Goal: Transaction & Acquisition: Complete application form

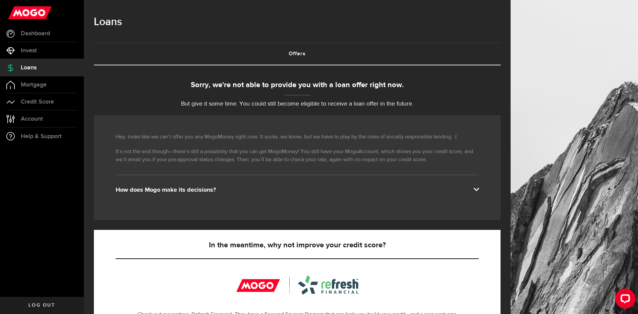
scroll to position [67, 0]
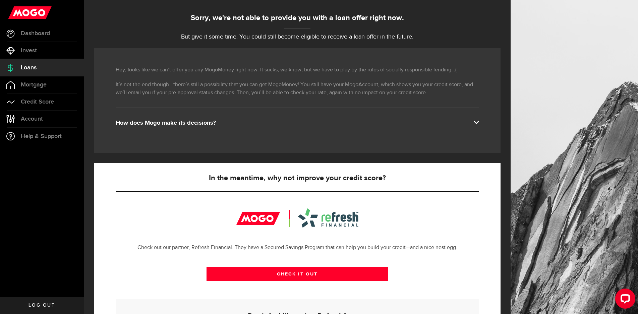
click at [341, 219] on div at bounding box center [297, 217] width 122 height 19
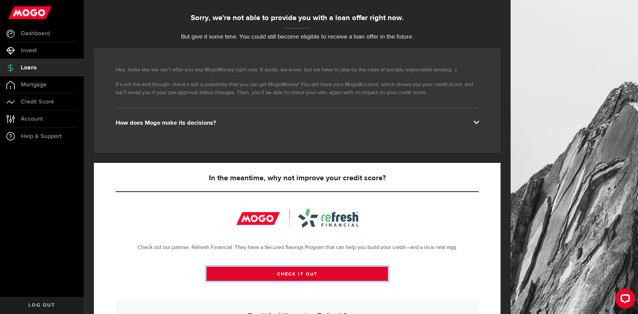
click at [305, 272] on link "CHECK IT OUT" at bounding box center [297, 274] width 182 height 14
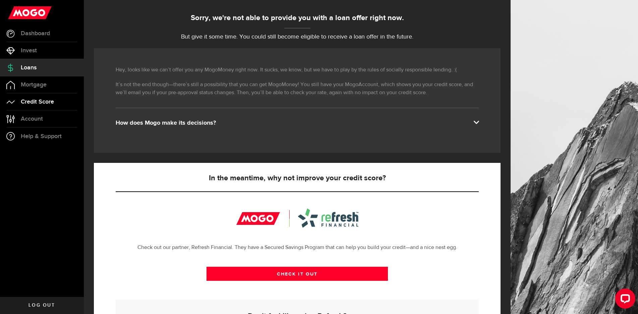
click at [59, 103] on link "Credit Score" at bounding box center [42, 101] width 84 height 17
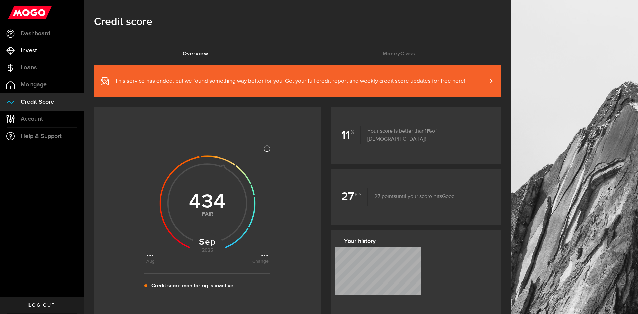
click at [34, 50] on span "Invest" at bounding box center [29, 51] width 16 height 6
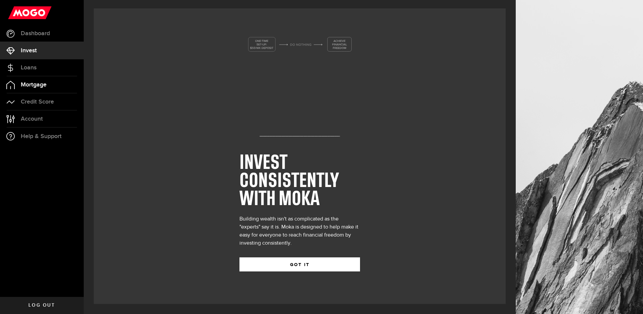
click at [37, 88] on span "Mortgage" at bounding box center [34, 85] width 26 height 6
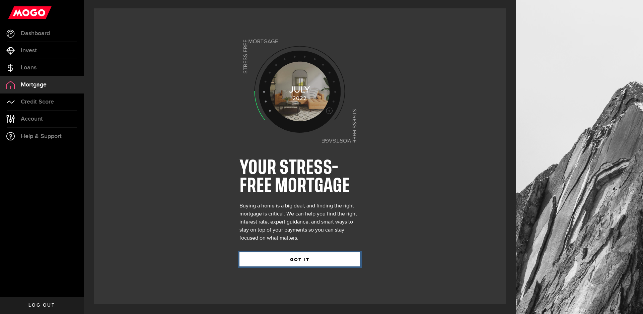
click at [310, 260] on button "GOT IT" at bounding box center [300, 259] width 121 height 14
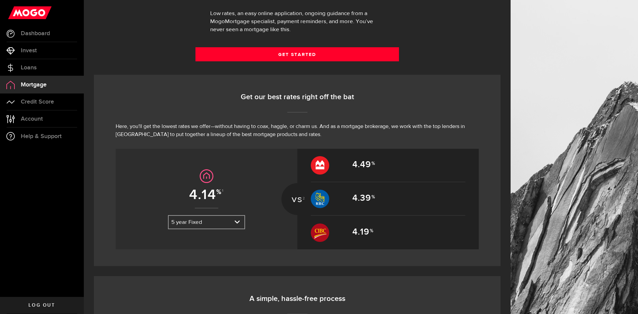
scroll to position [235, 0]
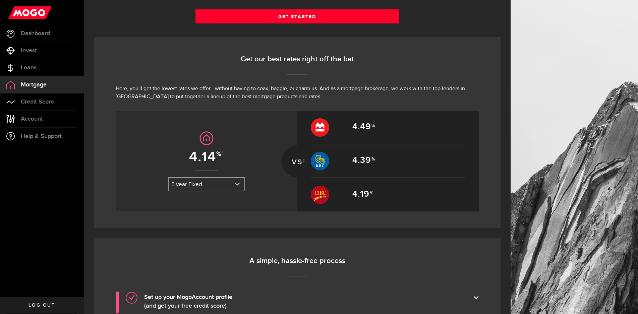
click at [185, 183] on link "expand select" at bounding box center [207, 184] width 76 height 13
click at [195, 218] on li "5 year Variable" at bounding box center [207, 217] width 76 height 11
click at [214, 182] on link "expand select" at bounding box center [207, 184] width 76 height 13
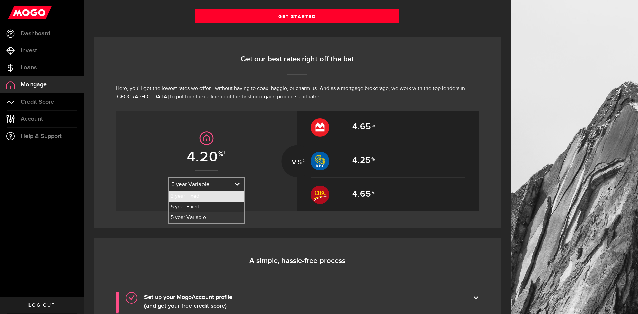
click at [205, 196] on li "3 year Fixed" at bounding box center [207, 196] width 76 height 11
click at [213, 184] on link "expand select" at bounding box center [207, 184] width 76 height 13
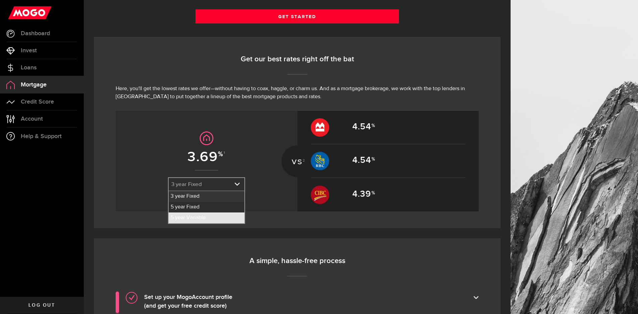
click at [207, 215] on li "5 year Variable" at bounding box center [207, 217] width 76 height 11
select select "7KYbLmp2JqSKgEAC86U0sC"
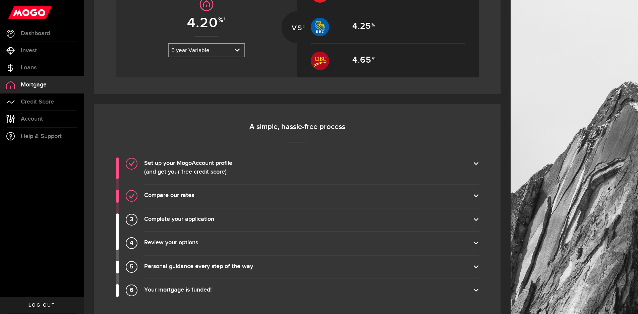
scroll to position [436, 0]
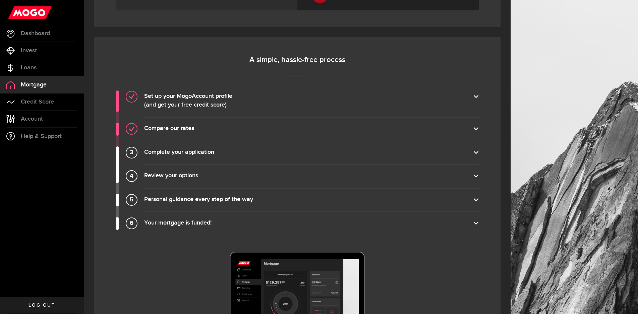
click at [202, 222] on label "Your mortgage is funded!" at bounding box center [311, 223] width 334 height 9
click at [0, 0] on input "Your mortgage is funded!" at bounding box center [0, 0] width 0 height 0
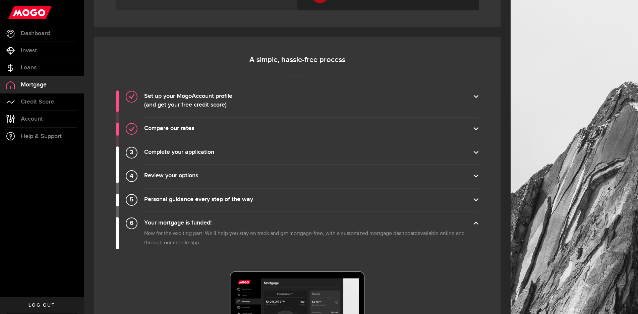
click at [204, 221] on label "Your mortgage is funded!" at bounding box center [311, 223] width 334 height 9
click at [0, 0] on input "Your mortgage is funded!" at bounding box center [0, 0] width 0 height 0
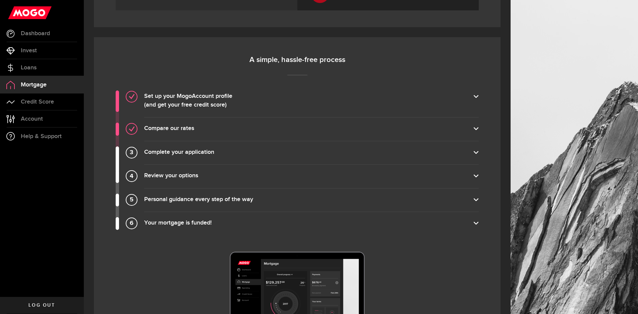
click at [210, 202] on label "Personal guidance every step of the way" at bounding box center [311, 199] width 334 height 9
click at [0, 0] on input "Personal guidance every step of the way" at bounding box center [0, 0] width 0 height 0
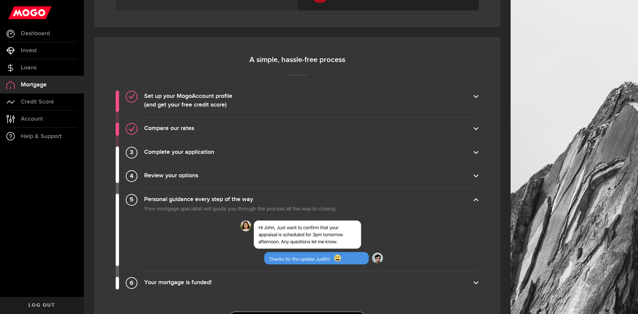
click at [212, 200] on label "Personal guidance every step of the way" at bounding box center [311, 199] width 334 height 9
click at [0, 0] on input "Personal guidance every step of the way" at bounding box center [0, 0] width 0 height 0
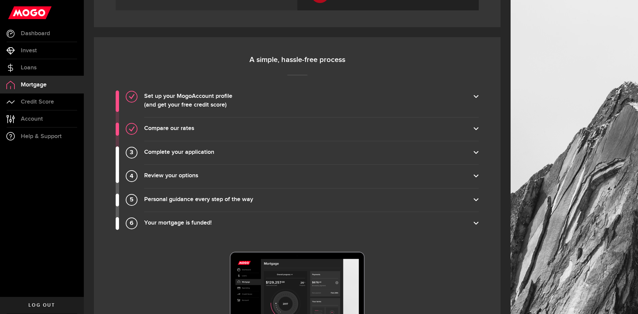
click at [204, 150] on label "Complete your application" at bounding box center [311, 152] width 334 height 9
click at [0, 0] on input "Complete your application" at bounding box center [0, 0] width 0 height 0
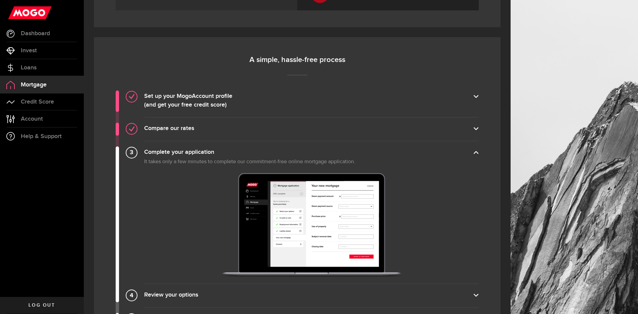
click at [204, 150] on label "Complete your application" at bounding box center [311, 152] width 334 height 9
click at [0, 0] on input "Complete your application" at bounding box center [0, 0] width 0 height 0
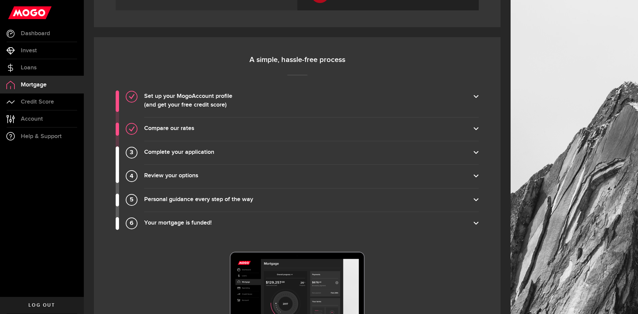
scroll to position [587, 0]
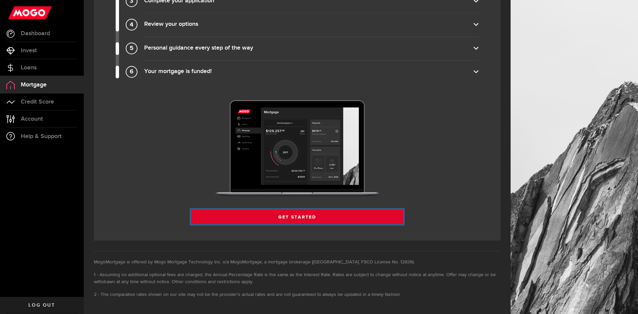
click at [313, 220] on link "Get Started" at bounding box center [297, 217] width 212 height 14
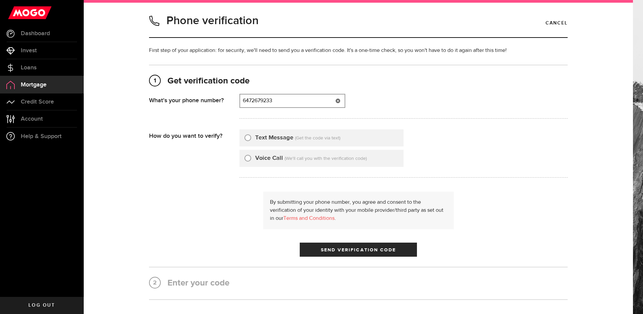
type input "6472679233"
click at [245, 138] on input "Text Message" at bounding box center [248, 136] width 7 height 7
radio input "true"
click at [355, 251] on span "submit" at bounding box center [358, 251] width 8 height 8
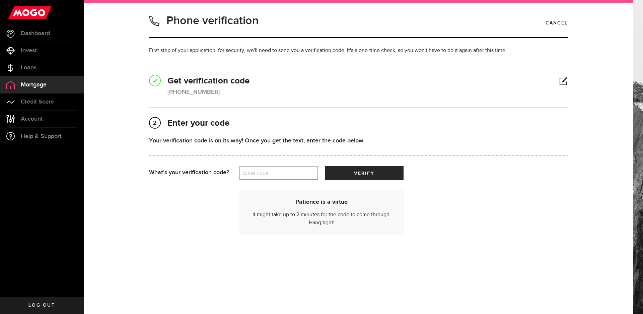
click at [276, 174] on label "Enter code" at bounding box center [279, 173] width 79 height 14
click at [276, 174] on input "Enter code" at bounding box center [279, 173] width 79 height 14
type input "50860"
click at [350, 170] on button "verify" at bounding box center [364, 173] width 79 height 14
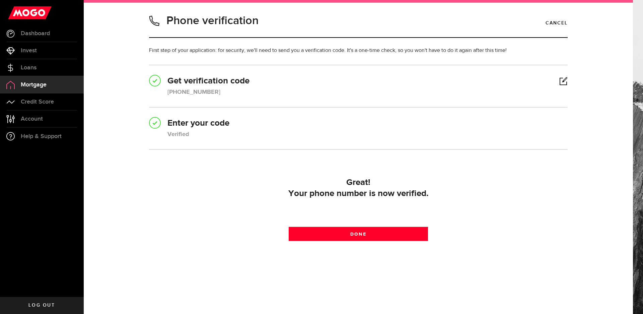
click at [390, 242] on div "Great! Your phone number is now verified. Done" at bounding box center [358, 208] width 419 height 70
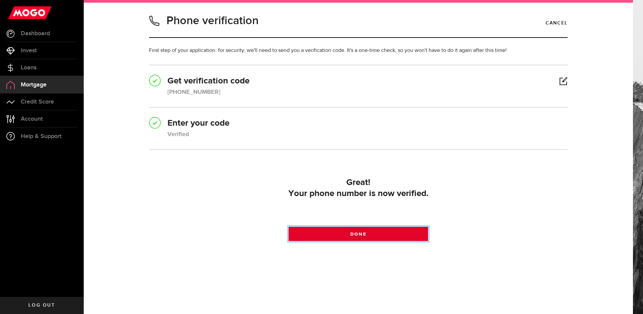
click at [384, 234] on link "Done" at bounding box center [359, 234] width 140 height 14
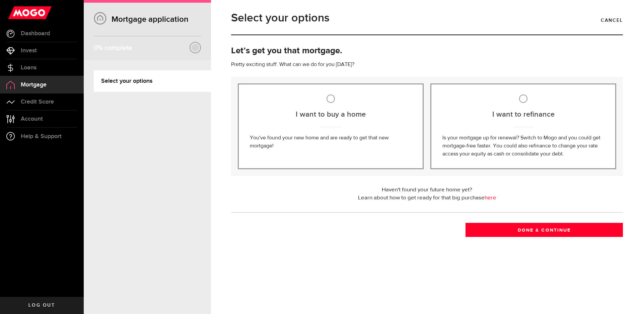
click at [333, 98] on input "I want to buy a home" at bounding box center [331, 98] width 8 height 8
radio input "true"
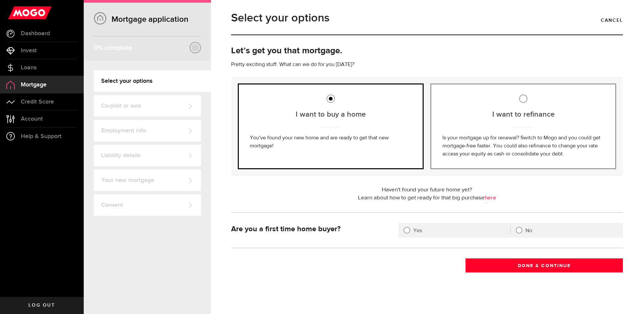
click at [407, 231] on div at bounding box center [407, 230] width 7 height 7
radio input "true"
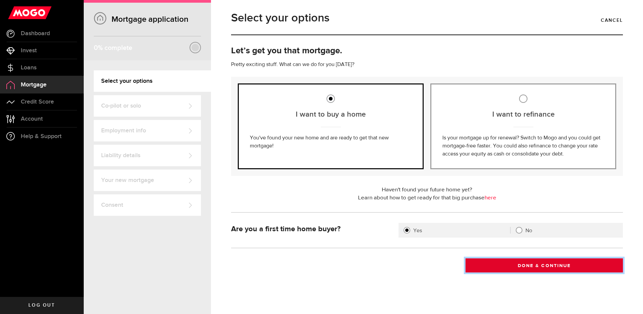
click at [537, 268] on button "Done & Continue" at bounding box center [544, 265] width 157 height 14
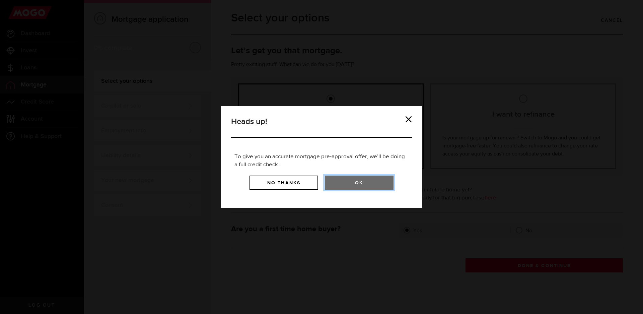
click at [371, 183] on button "Ok" at bounding box center [359, 183] width 69 height 14
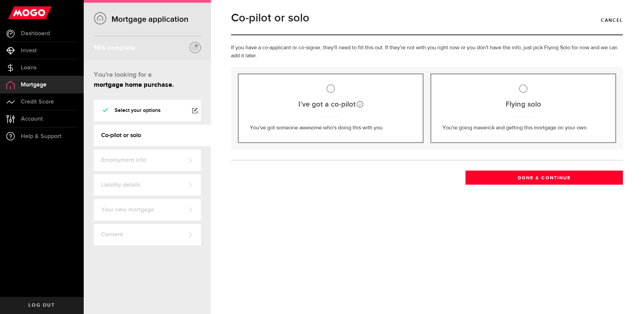
click at [523, 90] on input "Flying solo" at bounding box center [523, 88] width 8 height 8
radio input "true"
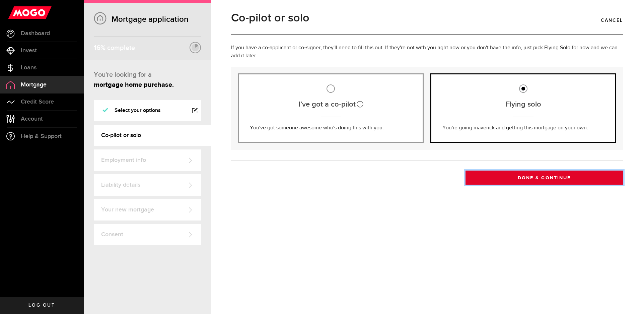
click at [531, 178] on button "Done & Continue" at bounding box center [544, 178] width 157 height 14
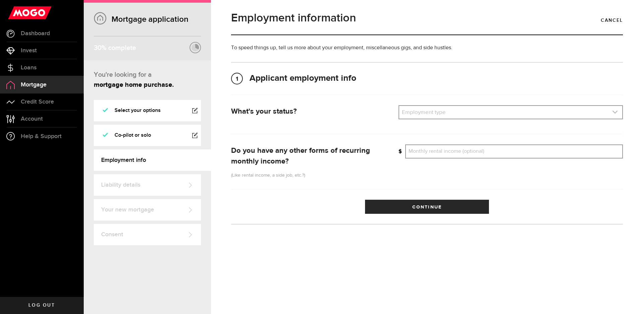
click at [429, 111] on link "expand select" at bounding box center [510, 112] width 223 height 13
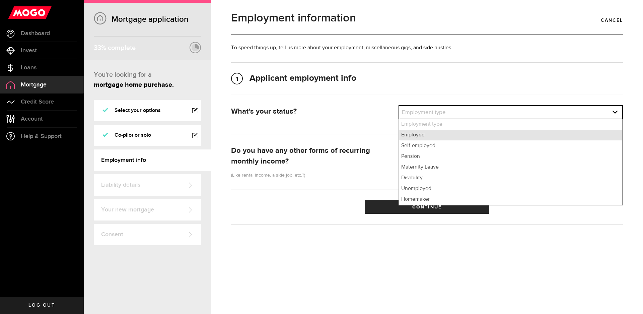
click at [420, 136] on li "Employed" at bounding box center [510, 135] width 223 height 11
select select "employed"
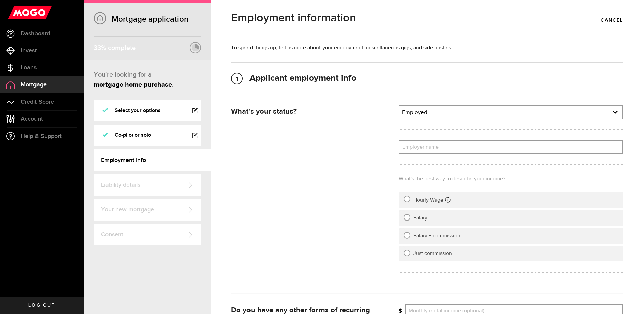
click at [421, 150] on label "Employer name" at bounding box center [511, 147] width 224 height 14
click at [421, 150] on input "Employer name" at bounding box center [511, 147] width 224 height 14
type input "[PERSON_NAME]"
click at [404, 215] on div at bounding box center [406, 217] width 5 height 5
radio input "true"
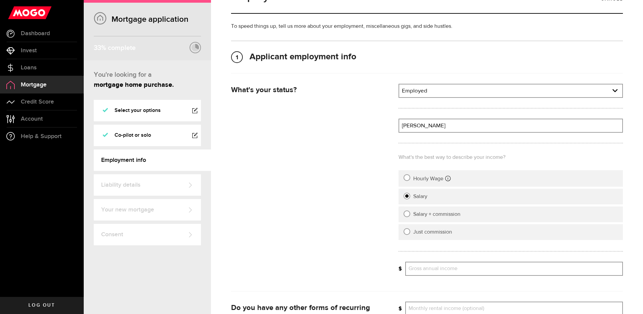
scroll to position [34, 0]
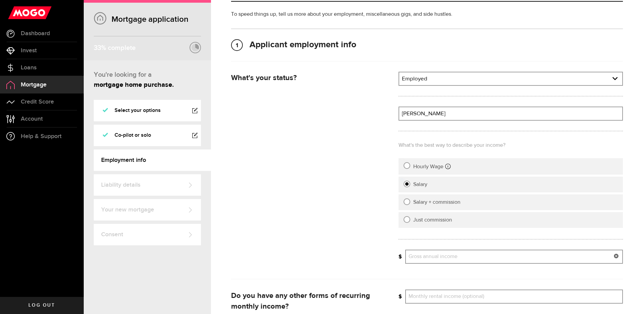
click at [437, 256] on input "Gross annual income Annual net income" at bounding box center [514, 257] width 218 height 14
type input "65,000"
click at [316, 185] on div "What's your status? Co‑applicant's employment status Co‑signer's employment sta…" at bounding box center [427, 170] width 402 height 197
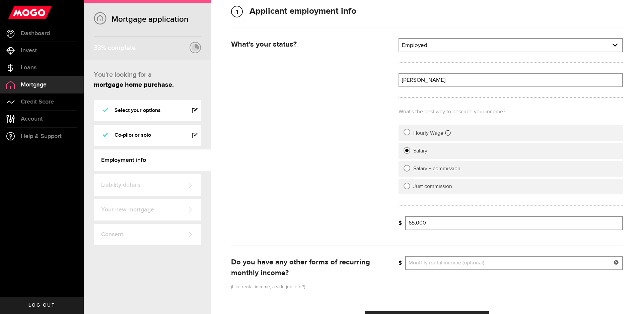
click at [437, 264] on input "Monthly rental income (optional)" at bounding box center [514, 263] width 218 height 14
type input "0"
click at [362, 170] on div "What's your status? Co‑applicant's employment status Co‑signer's employment sta…" at bounding box center [427, 136] width 402 height 197
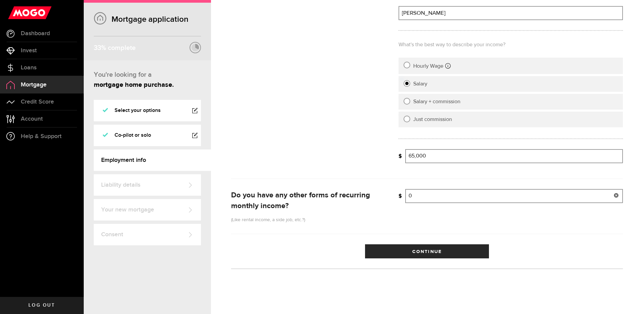
click at [416, 195] on input "0" at bounding box center [514, 196] width 218 height 14
type input "42,000"
click at [458, 204] on div "Please enter a valid rental income 42,000 Monthly rental income (optional)" at bounding box center [511, 198] width 235 height 19
click at [451, 252] on button "Continue" at bounding box center [427, 251] width 124 height 14
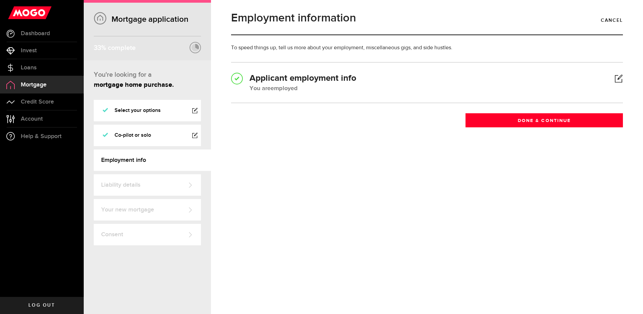
scroll to position [0, 0]
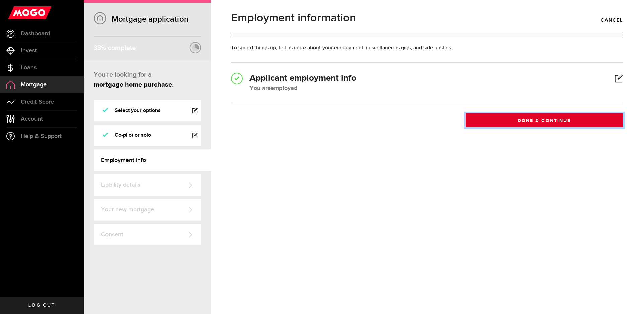
click at [547, 120] on button "Done & Continue" at bounding box center [544, 120] width 157 height 14
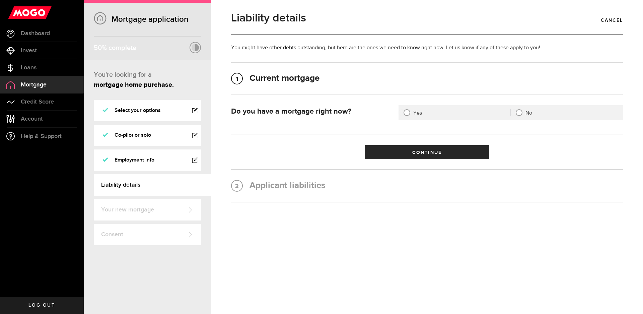
click at [518, 113] on div at bounding box center [519, 112] width 5 height 5
radio input "true"
click at [459, 154] on button "Continue" at bounding box center [427, 152] width 124 height 14
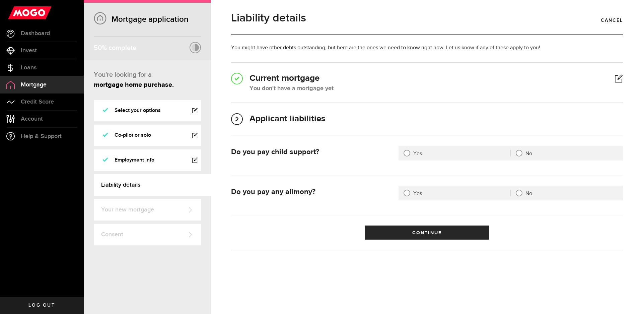
click at [518, 153] on div at bounding box center [519, 152] width 5 height 5
radio input "true"
click at [522, 192] on div "No" at bounding box center [567, 193] width 112 height 7
click at [520, 190] on div at bounding box center [519, 192] width 5 height 5
radio input "true"
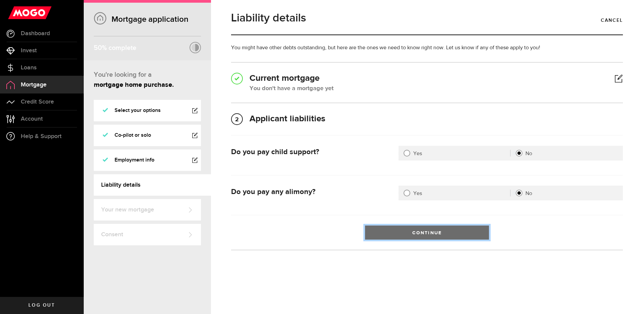
click at [462, 231] on button "Continue" at bounding box center [427, 232] width 124 height 14
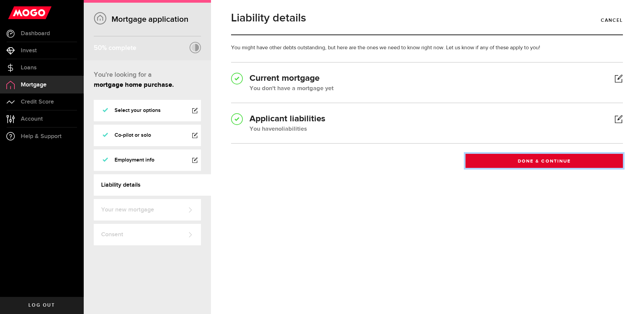
click at [529, 160] on button "Done & Continue" at bounding box center [544, 161] width 157 height 14
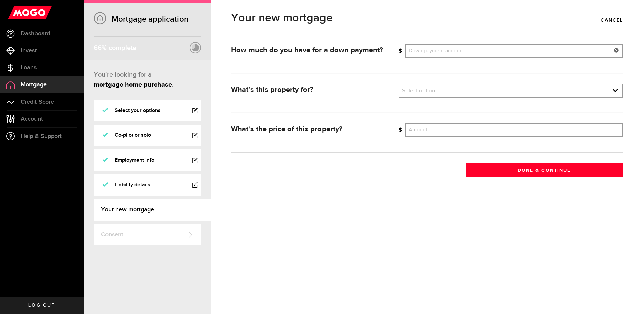
click at [427, 49] on input "Down payment amount" at bounding box center [514, 51] width 218 height 14
click at [388, 63] on form "How much do you have for a down payment? What's your down payment? 25000 Down p…" at bounding box center [427, 110] width 392 height 133
type input "25,000"
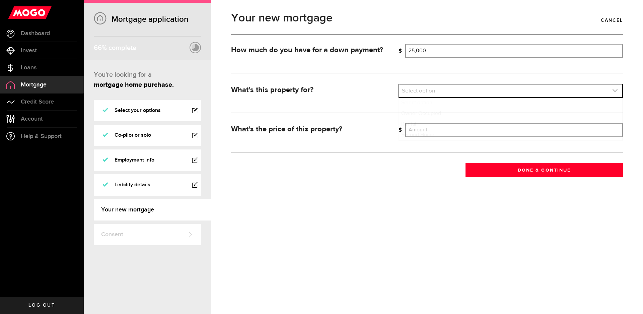
click at [418, 88] on link "expand select" at bounding box center [510, 90] width 223 height 13
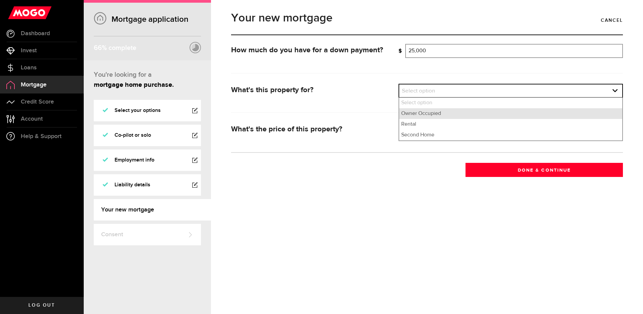
click at [431, 114] on li "Owner Occupied" at bounding box center [510, 113] width 223 height 11
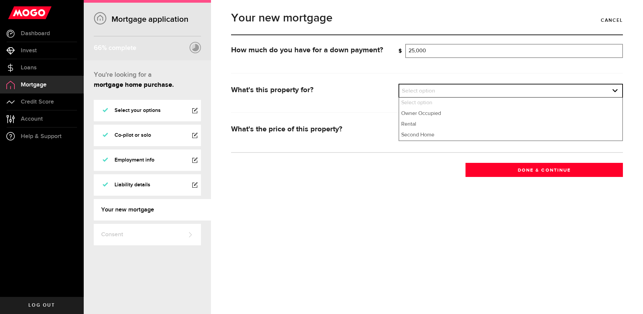
select select "owner_occupied"
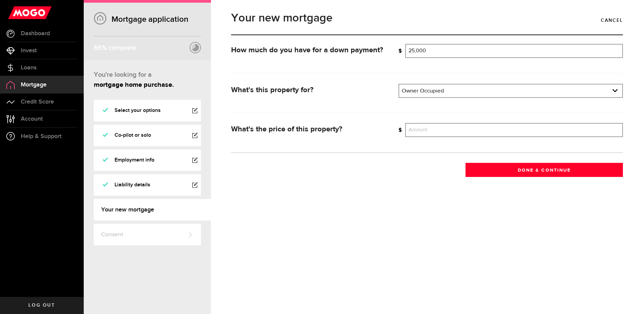
click at [463, 122] on div "Market value What's the price of this property? What's your estimated property …" at bounding box center [427, 127] width 392 height 30
click at [462, 127] on input "Amount" at bounding box center [514, 130] width 218 height 14
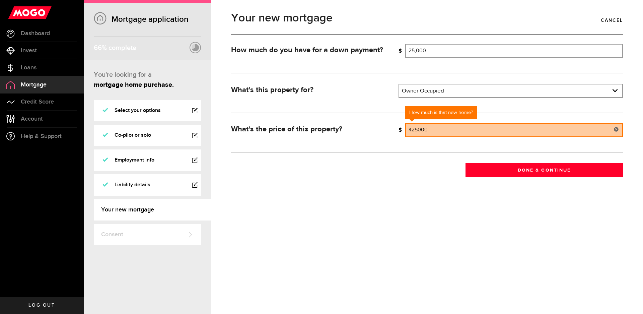
type input "425,000"
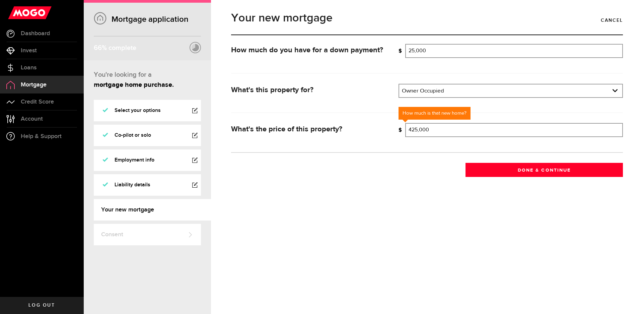
click at [425, 161] on form "How much do you have for a down payment? What's your down payment? 25,000 Down …" at bounding box center [427, 110] width 392 height 133
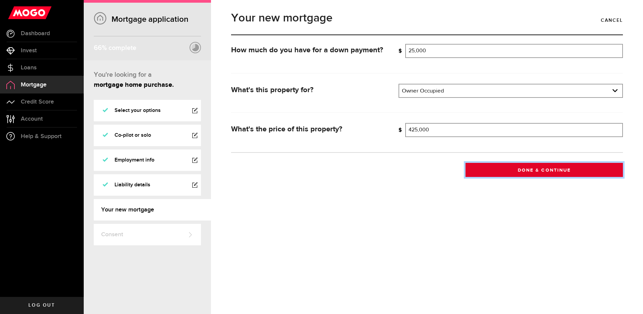
click at [513, 169] on button "Done & Continue" at bounding box center [544, 170] width 157 height 14
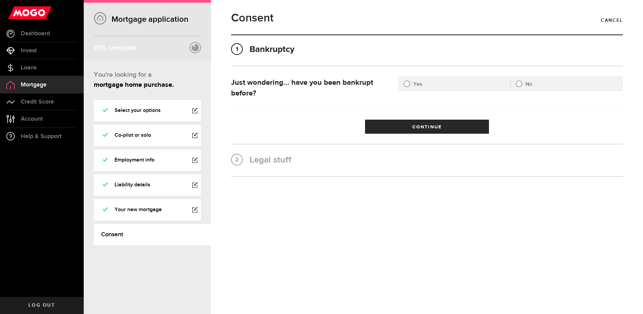
click at [520, 84] on div at bounding box center [519, 83] width 5 height 5
radio input "true"
click at [436, 127] on button "Continue" at bounding box center [427, 127] width 124 height 14
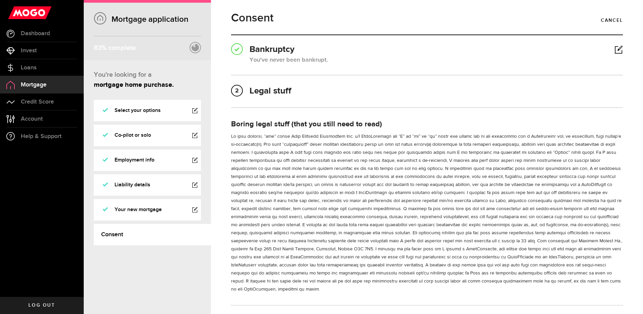
scroll to position [108, 0]
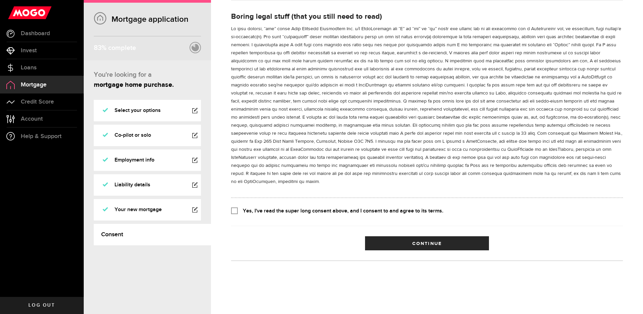
click at [234, 210] on input "Yes, I've read the super long consent above, and I consent to and agree to its …" at bounding box center [234, 210] width 7 height 7
checkbox input "true"
click at [421, 242] on button "Continue" at bounding box center [427, 243] width 124 height 14
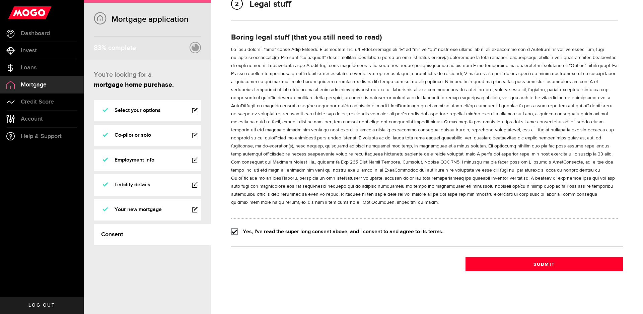
scroll to position [0, 0]
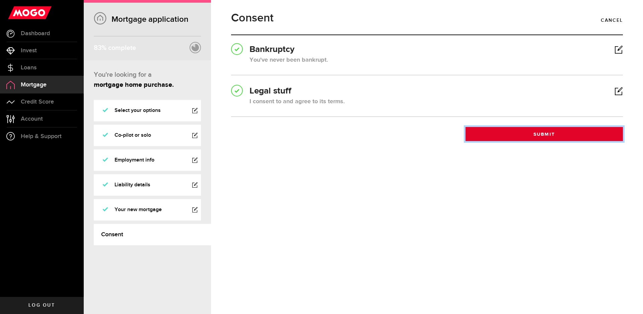
click at [536, 132] on button "Submit" at bounding box center [544, 134] width 157 height 14
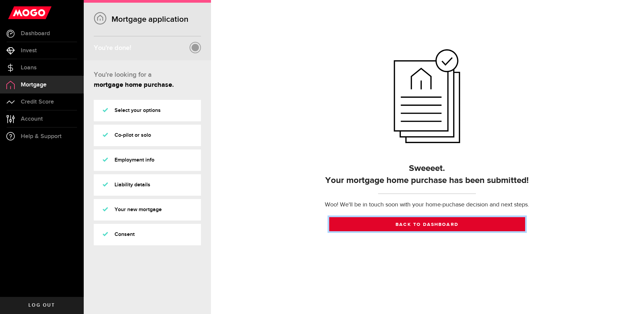
click at [426, 227] on link "Back to dashboard" at bounding box center [427, 224] width 196 height 14
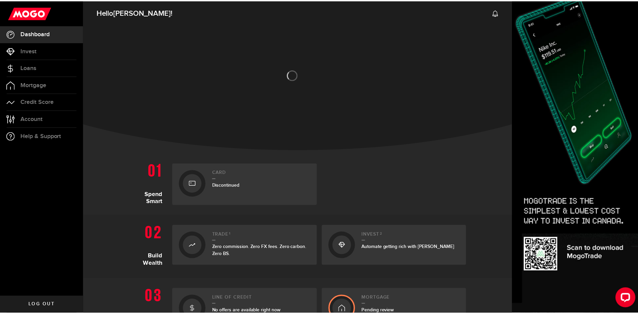
scroll to position [101, 0]
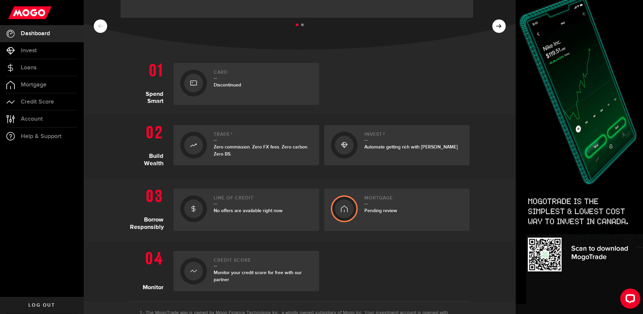
click at [235, 212] on span "No offers are available right now" at bounding box center [248, 211] width 69 height 6
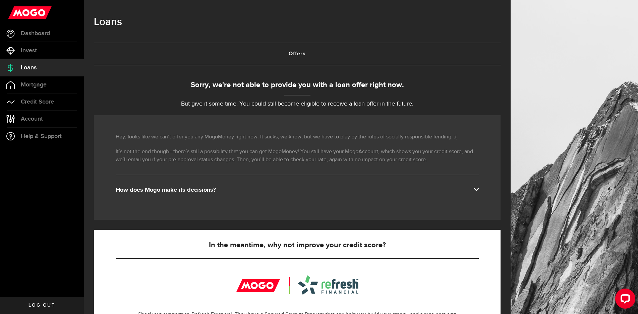
click at [478, 189] on span at bounding box center [475, 188] width 5 height 5
click at [193, 192] on div "How does Mogo make its decisions?" at bounding box center [297, 190] width 363 height 8
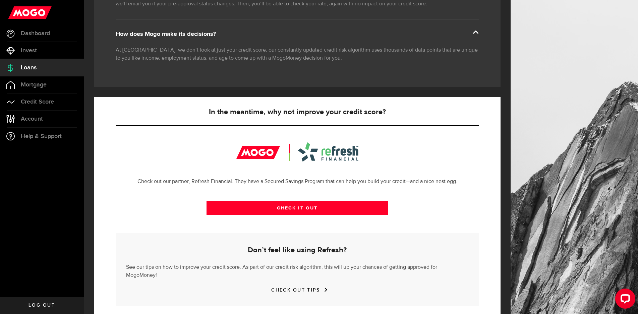
scroll to position [161, 0]
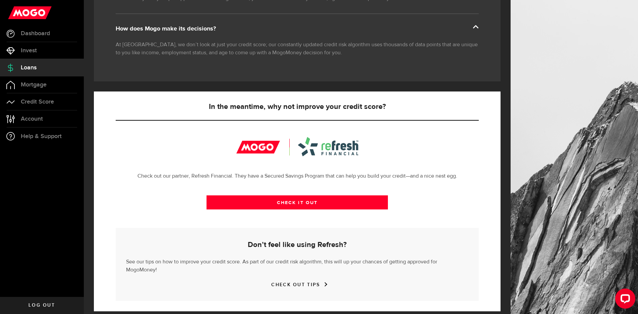
click at [341, 147] on div at bounding box center [297, 146] width 122 height 19
click at [29, 87] on span "Mortgage" at bounding box center [34, 85] width 26 height 6
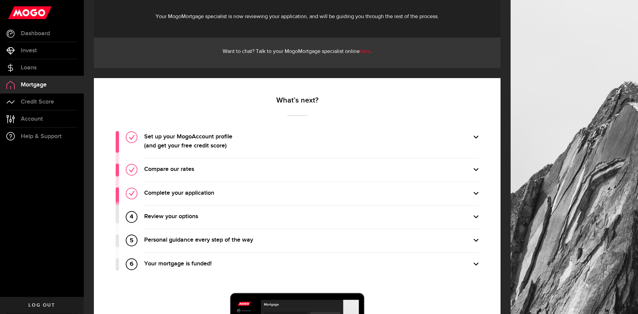
scroll to position [235, 0]
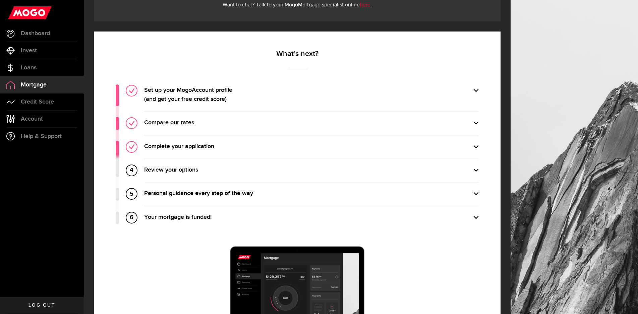
click at [179, 169] on label "Review your options" at bounding box center [311, 170] width 334 height 9
click at [0, 0] on input "Review your options" at bounding box center [0, 0] width 0 height 0
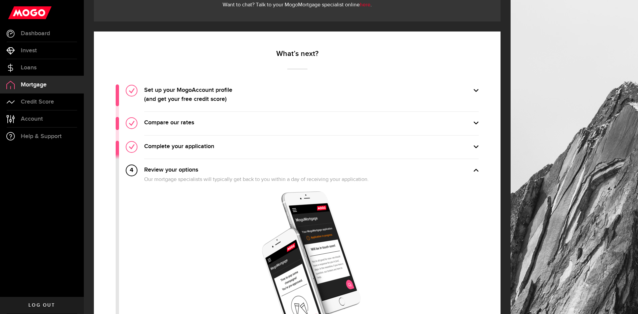
click at [182, 168] on label "Review your options" at bounding box center [311, 170] width 334 height 9
click at [0, 0] on input "Review your options" at bounding box center [0, 0] width 0 height 0
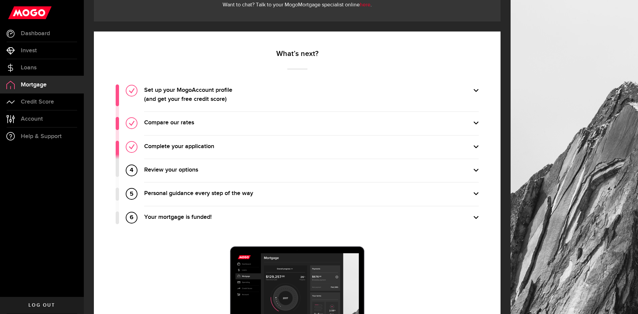
click at [197, 191] on label "Personal guidance every step of the way" at bounding box center [311, 193] width 334 height 9
click at [0, 0] on input "Personal guidance every step of the way" at bounding box center [0, 0] width 0 height 0
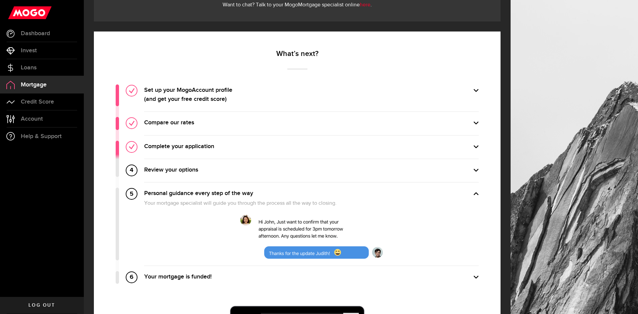
click at [191, 196] on label "Personal guidance every step of the way" at bounding box center [311, 193] width 334 height 9
click at [0, 0] on input "Personal guidance every step of the way" at bounding box center [0, 0] width 0 height 0
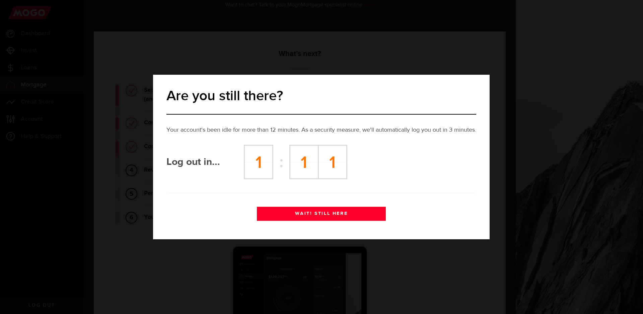
click at [310, 217] on button "WAIT! STILL HERE" at bounding box center [321, 214] width 129 height 14
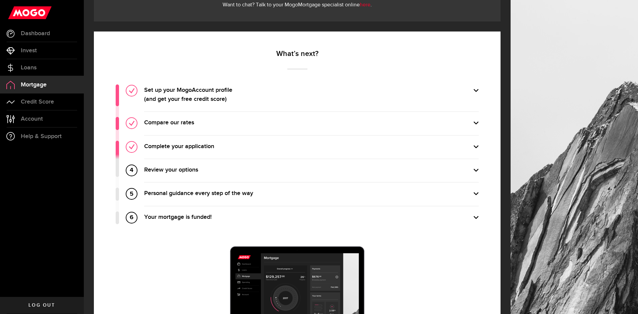
click at [39, 82] on span "Mortgage" at bounding box center [34, 85] width 26 height 6
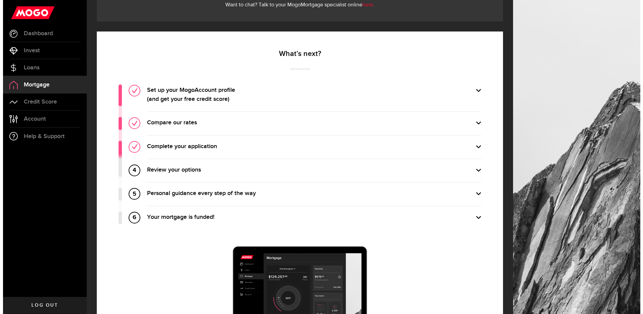
scroll to position [0, 0]
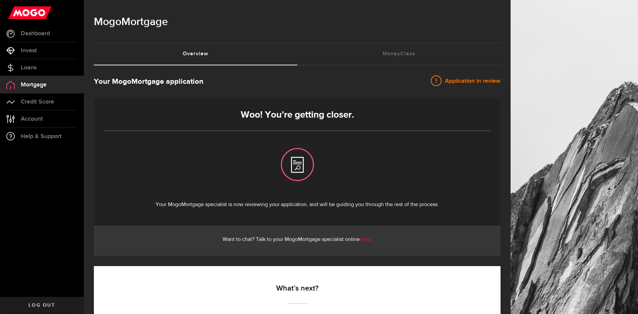
click at [472, 81] on span "Application in review" at bounding box center [470, 81] width 59 height 8
click at [400, 51] on link "MoneyClass (requires attention)" at bounding box center [398, 53] width 203 height 21
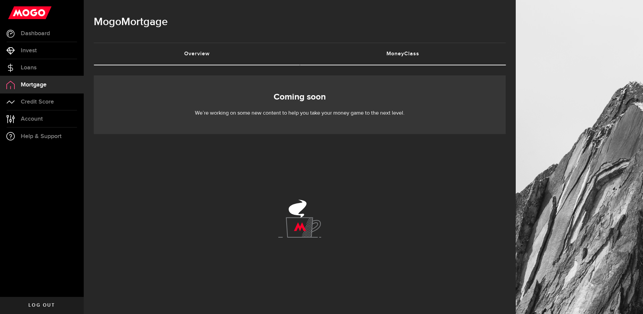
click at [203, 57] on link "Overview (requires attention)" at bounding box center [197, 53] width 206 height 21
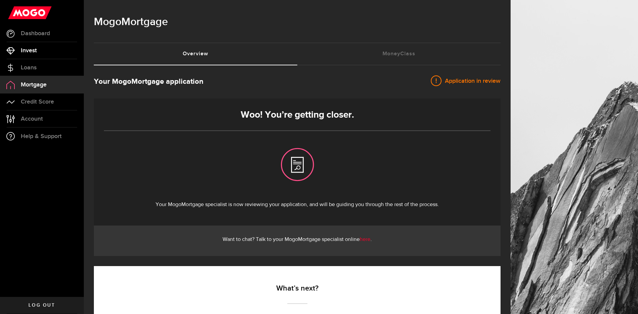
click at [36, 52] on span "Invest" at bounding box center [29, 51] width 16 height 6
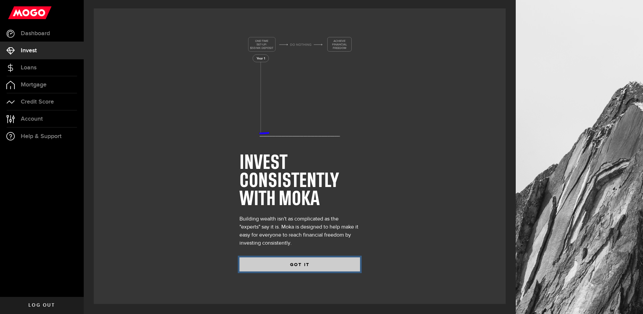
click at [316, 266] on button "GOT IT" at bounding box center [300, 264] width 121 height 14
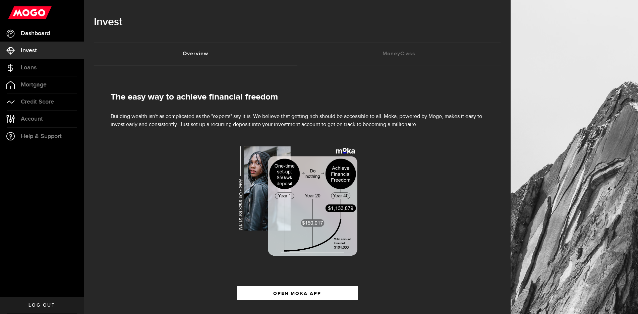
click at [35, 34] on span "Dashboard" at bounding box center [35, 33] width 29 height 6
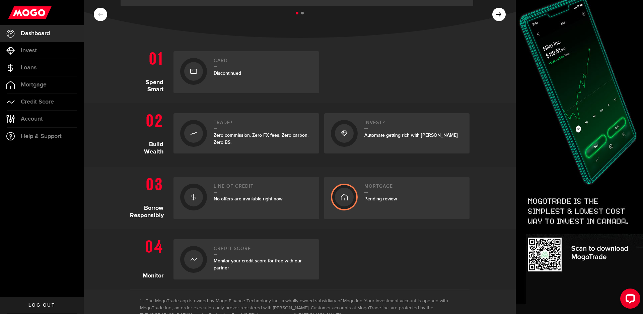
scroll to position [159, 0]
